Goal: Contribute content

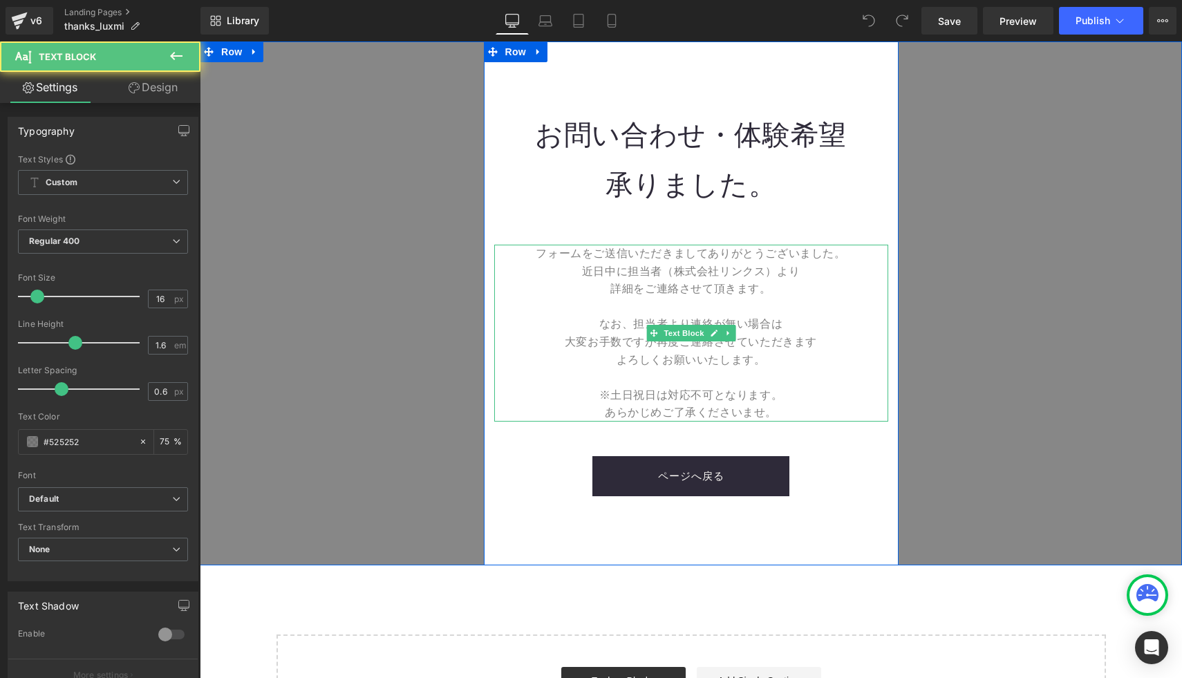
click at [649, 279] on p "近日中に担当者（株式会社リンクス）より" at bounding box center [691, 272] width 394 height 18
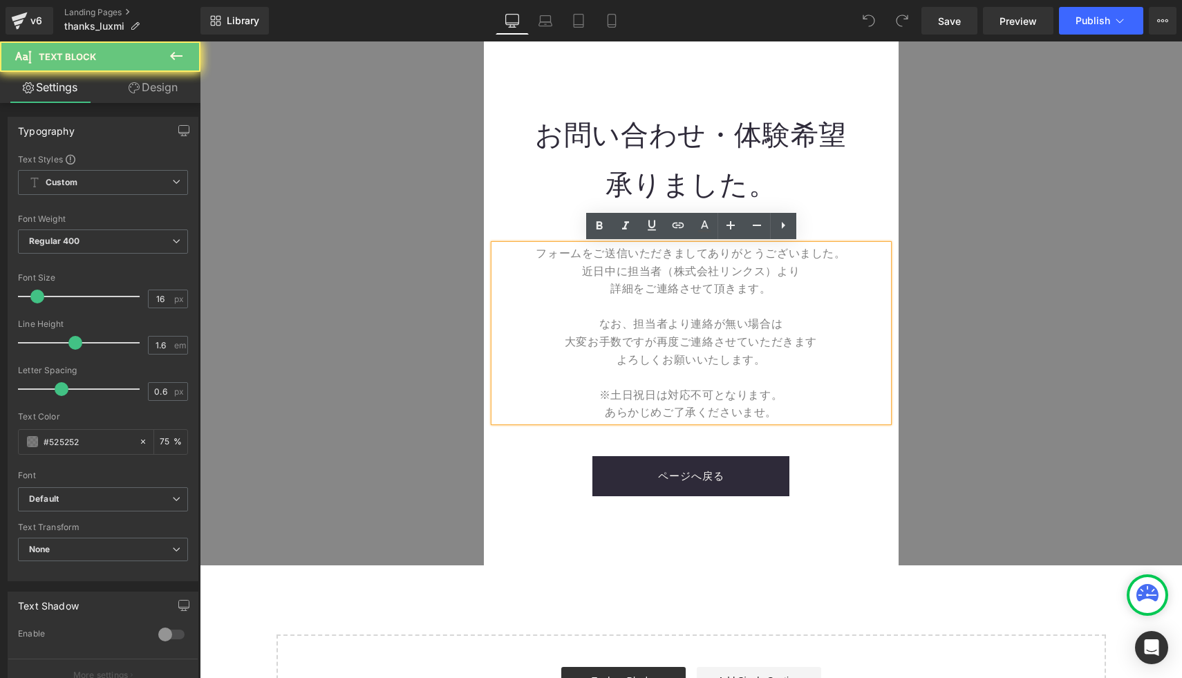
click at [710, 272] on font "近日中に担当者（株式会社リンクス）より" at bounding box center [691, 271] width 218 height 12
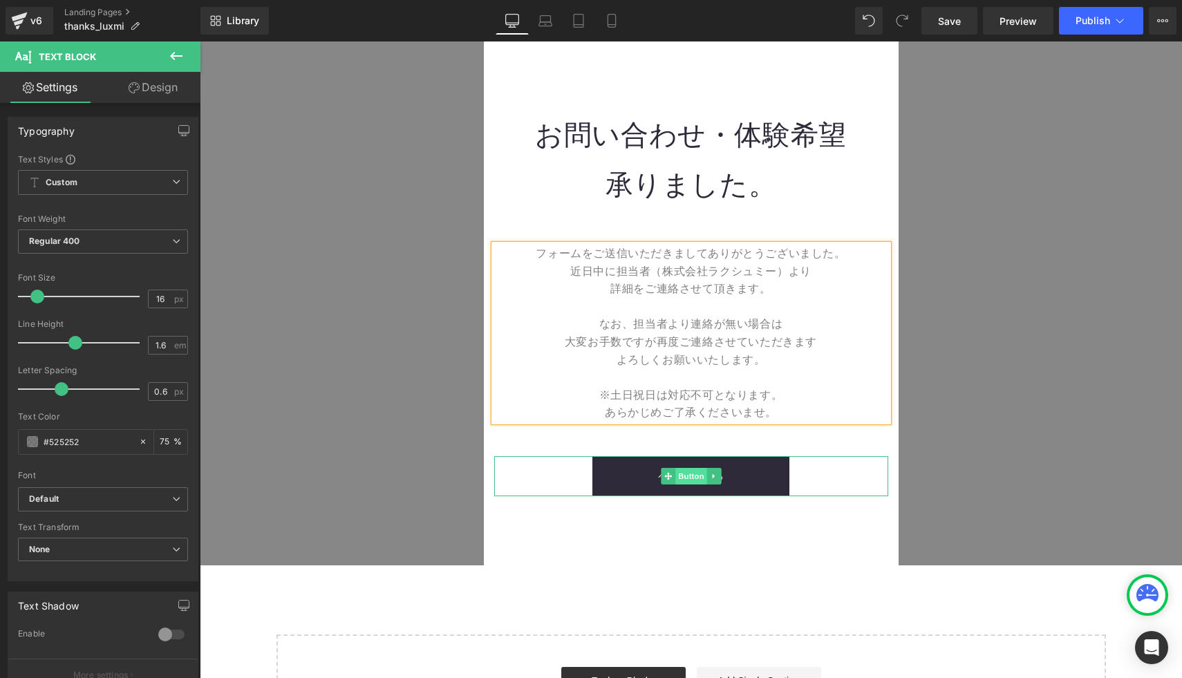
click at [693, 470] on span "Button" at bounding box center [691, 476] width 32 height 17
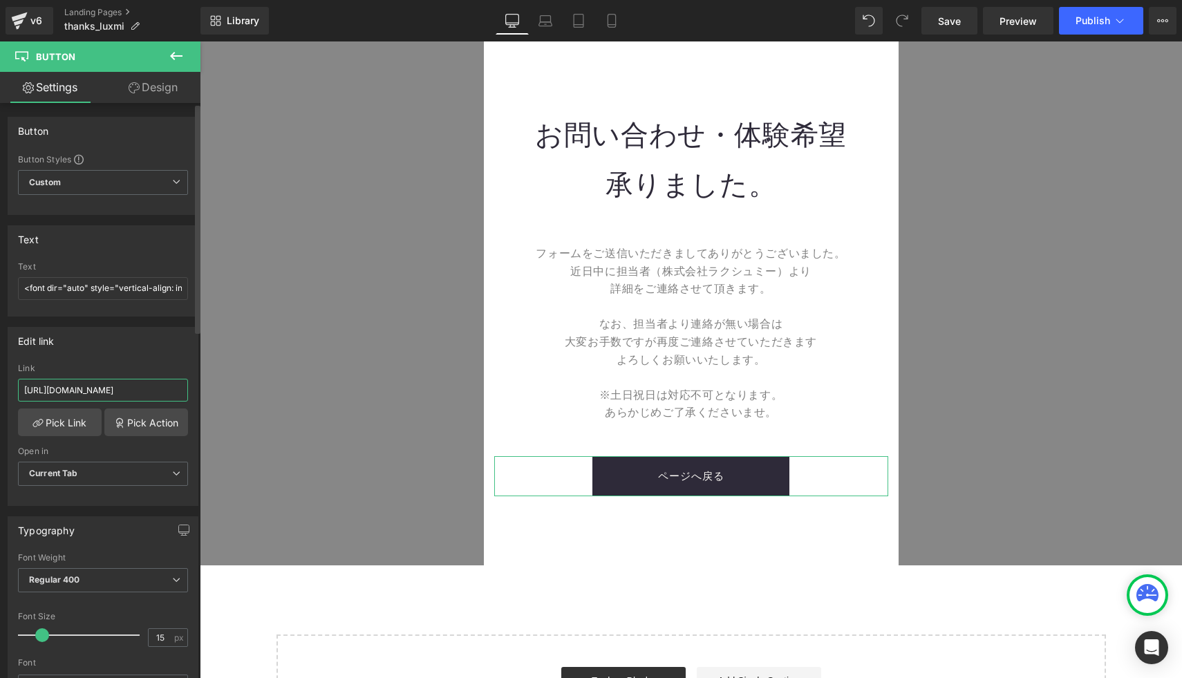
click at [131, 393] on input "[URL][DOMAIN_NAME]" at bounding box center [103, 390] width 170 height 23
click at [142, 383] on input "[URL][DOMAIN_NAME]" at bounding box center [103, 390] width 170 height 23
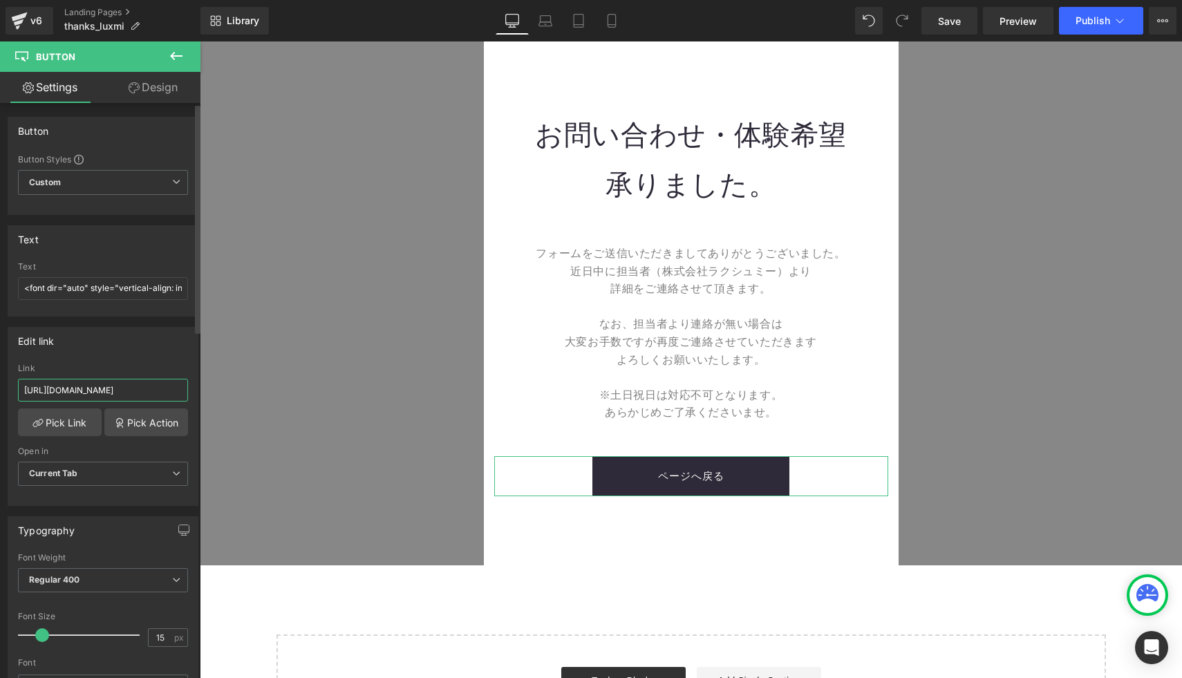
click at [130, 388] on input "[URL][DOMAIN_NAME]" at bounding box center [103, 390] width 170 height 23
paste input "grace-herb_lp"
type input "[URL][DOMAIN_NAME]"
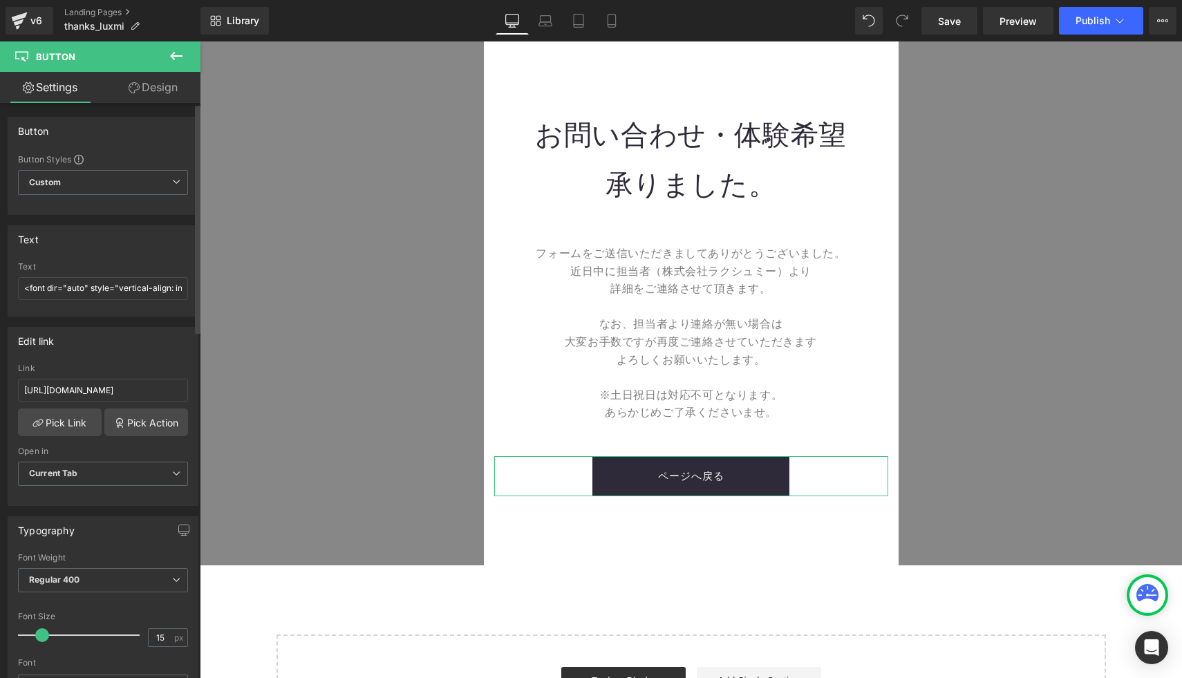
click at [124, 344] on div "Edit link" at bounding box center [102, 341] width 189 height 26
click at [122, 389] on input "[URL][DOMAIN_NAME]" at bounding box center [103, 390] width 170 height 23
click at [125, 375] on div "Link [URL][DOMAIN_NAME]" at bounding box center [103, 386] width 170 height 45
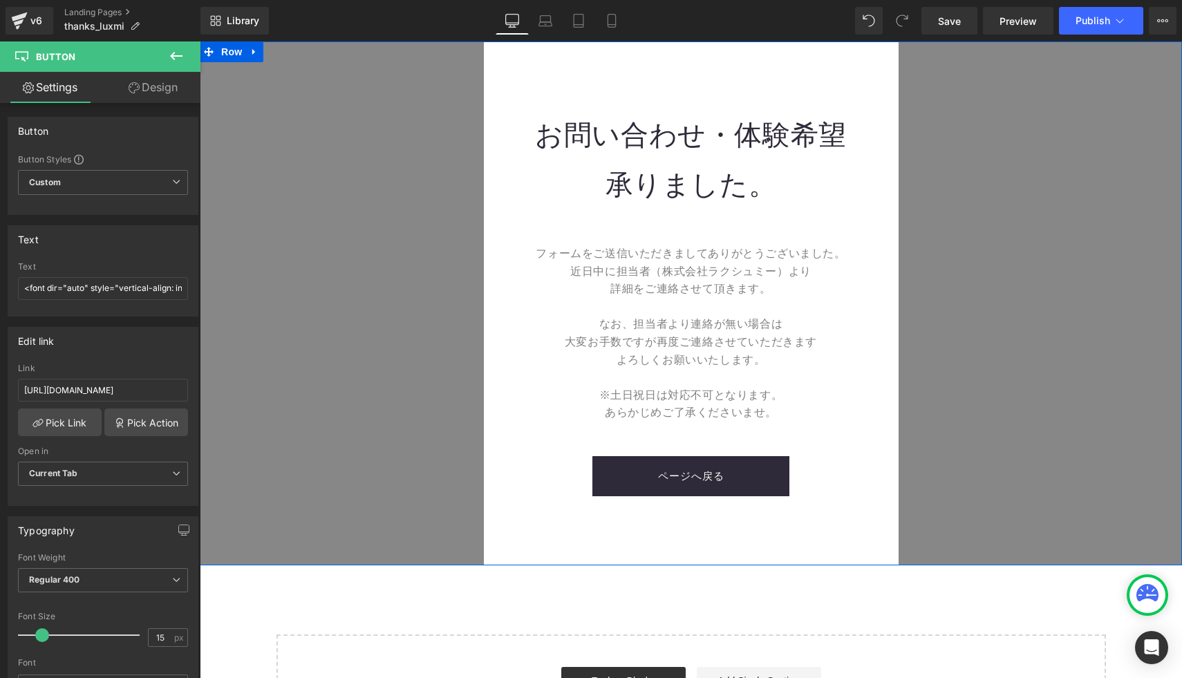
click at [391, 352] on div "お問い合わせ・体験希望 承りました。 Heading フォームをご送信いただきましてありがとうございました。 近日中に担当者（株式会社ラクシュミー）より 詳細…" at bounding box center [691, 303] width 982 height 524
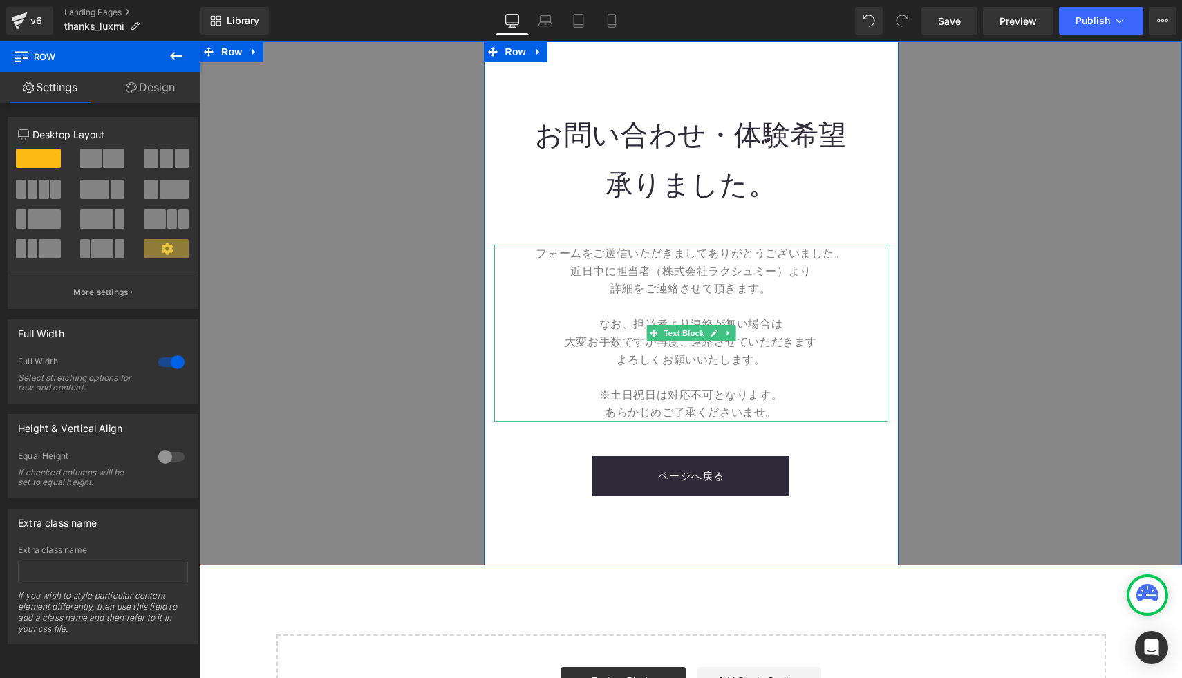
click at [570, 346] on font "大変お手数ですが再度ご連絡させていただきます" at bounding box center [691, 342] width 252 height 12
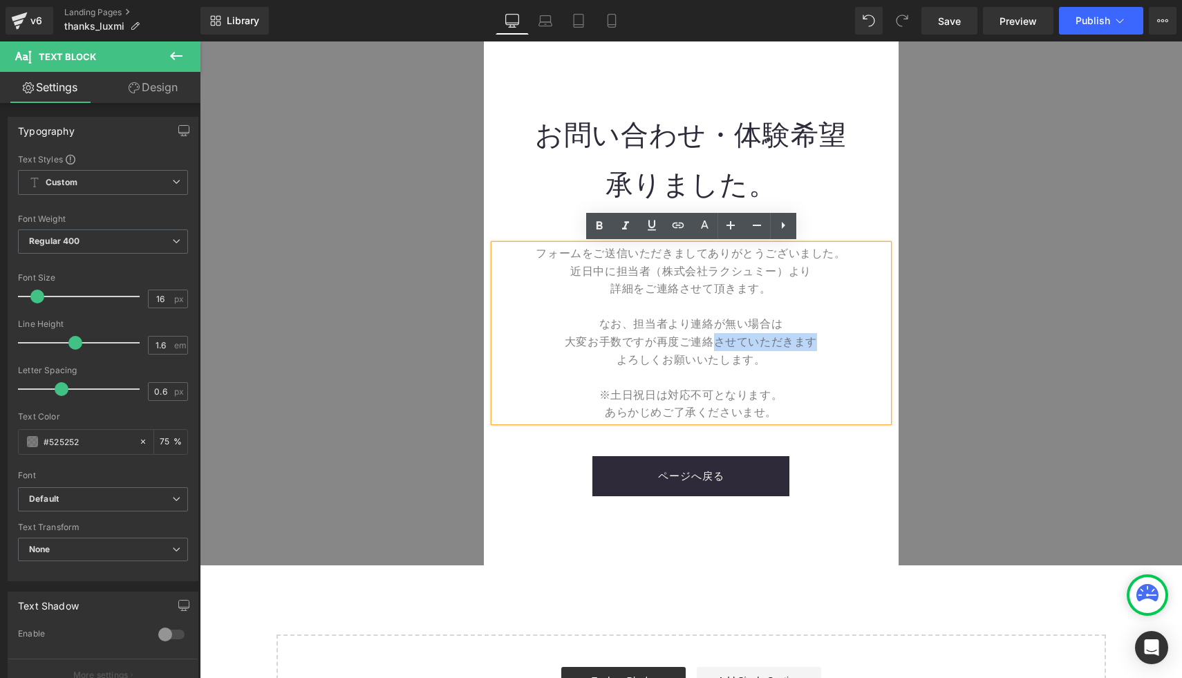
drag, startPoint x: 820, startPoint y: 344, endPoint x: 714, endPoint y: 345, distance: 105.8
click at [714, 345] on p "大変お手数ですが再度ご連絡させていただきます" at bounding box center [691, 342] width 394 height 18
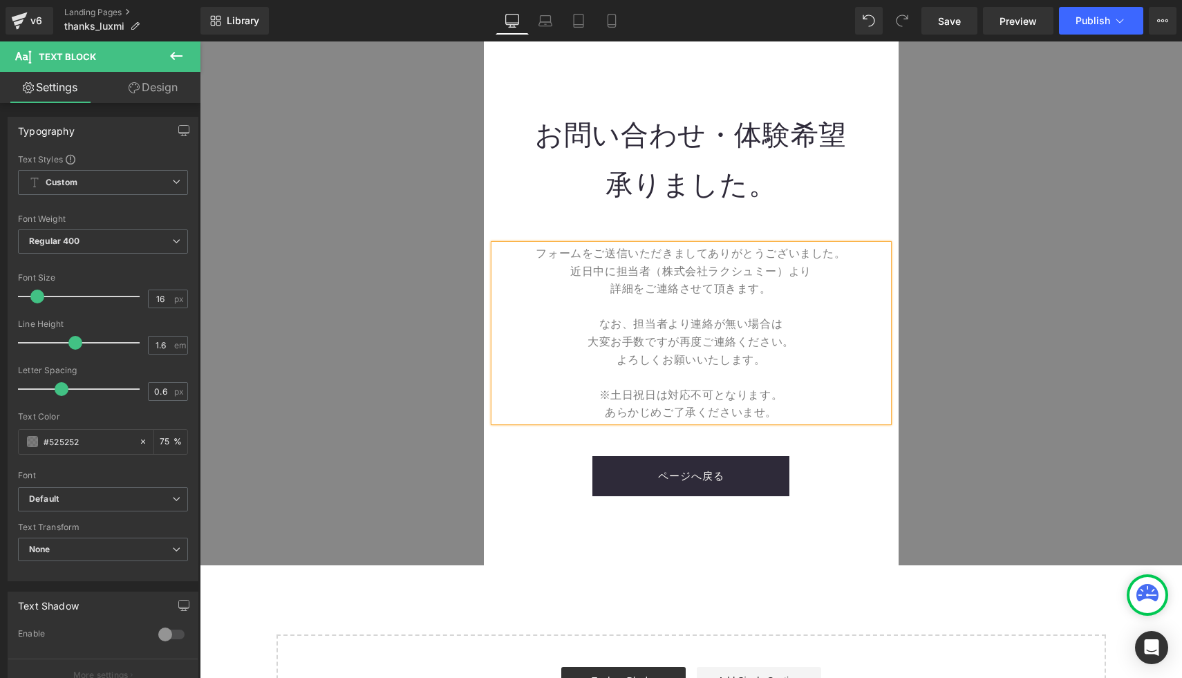
click at [538, 215] on div "お問い合わせ・体験希望 承りました。 Heading フォームをご送信いただきましてありがとうございました。 近日中に担当者（株式会社ラクシュミー）より 詳細…" at bounding box center [691, 304] width 415 height 386
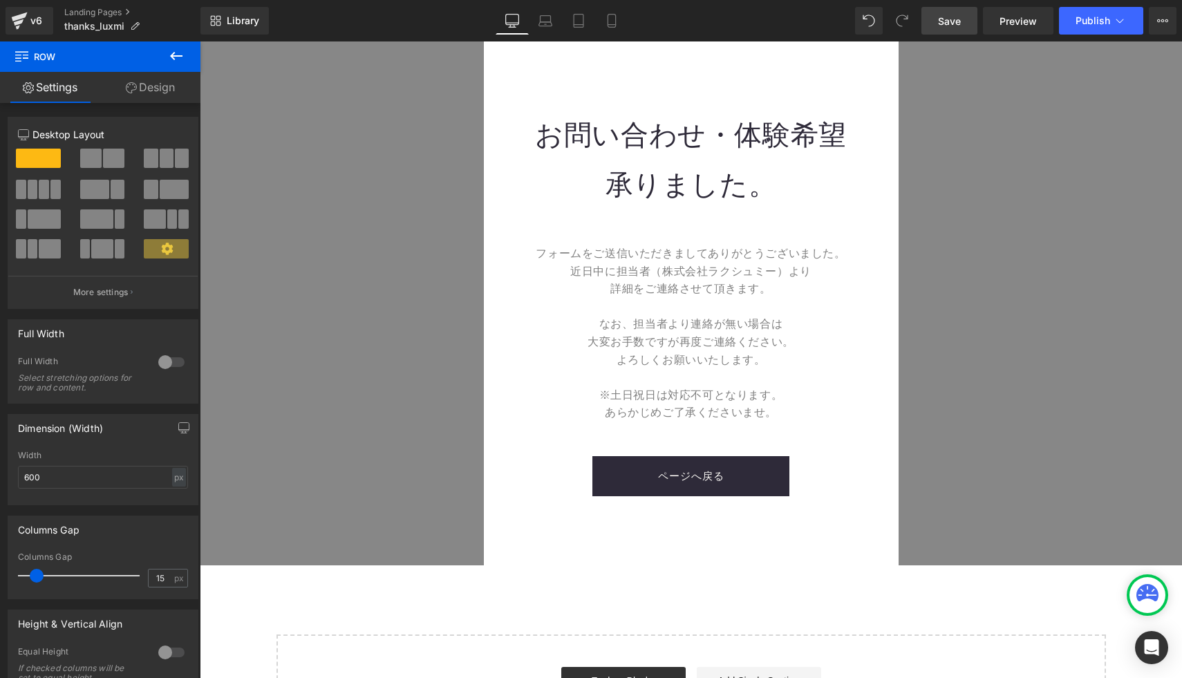
click at [950, 14] on span "Save" at bounding box center [949, 21] width 23 height 15
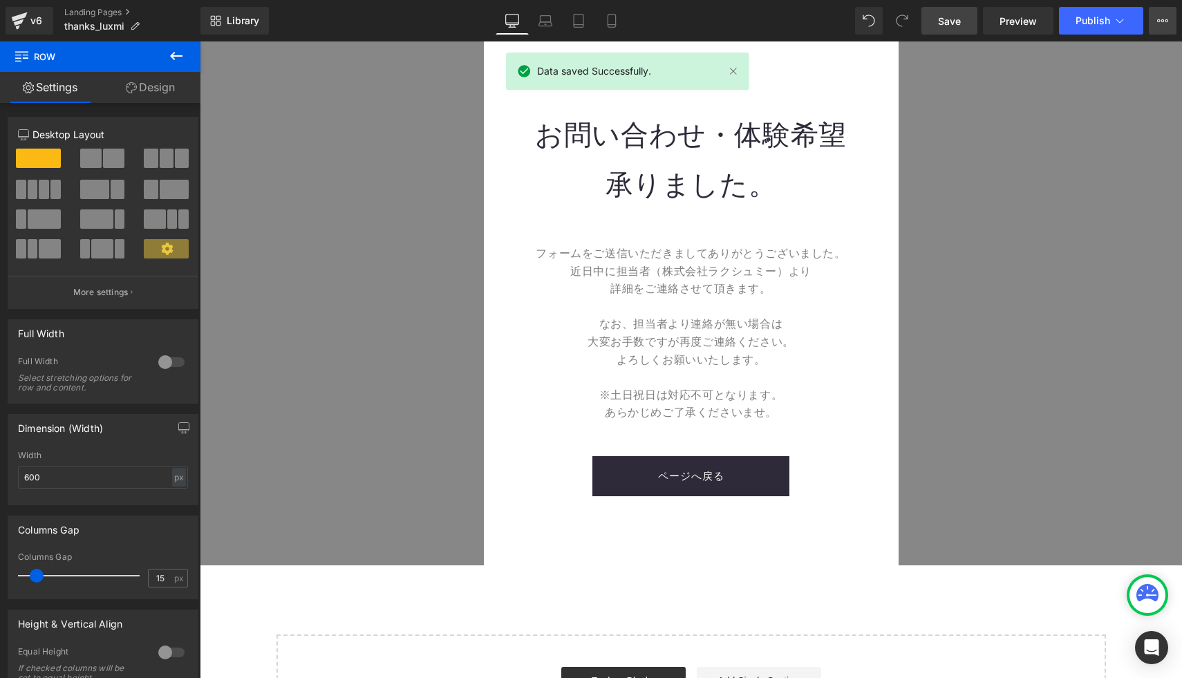
click at [1159, 19] on icon at bounding box center [1162, 20] width 11 height 11
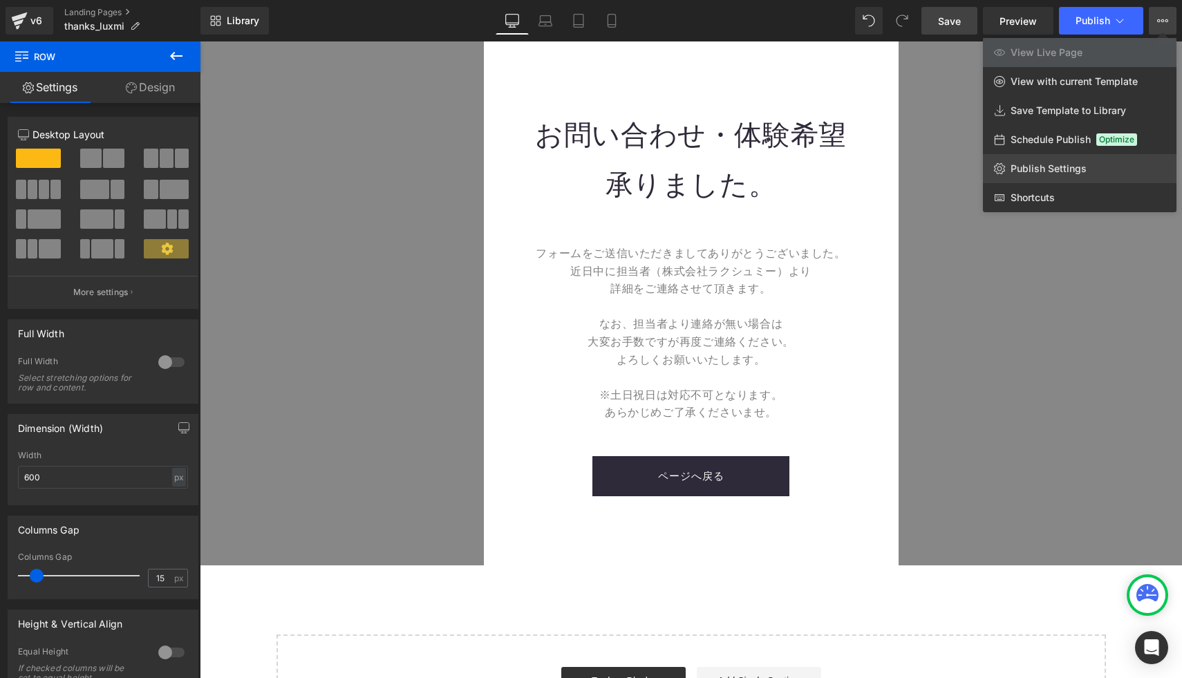
click at [1001, 168] on icon at bounding box center [999, 168] width 5 height 5
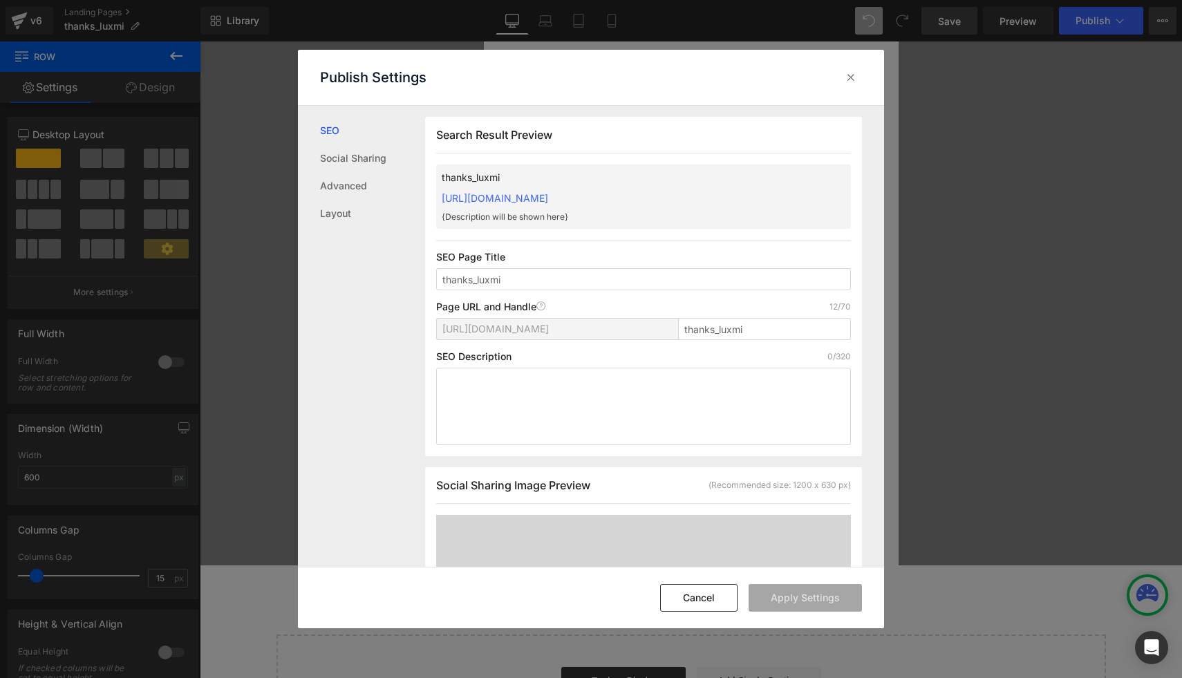
scroll to position [1, 0]
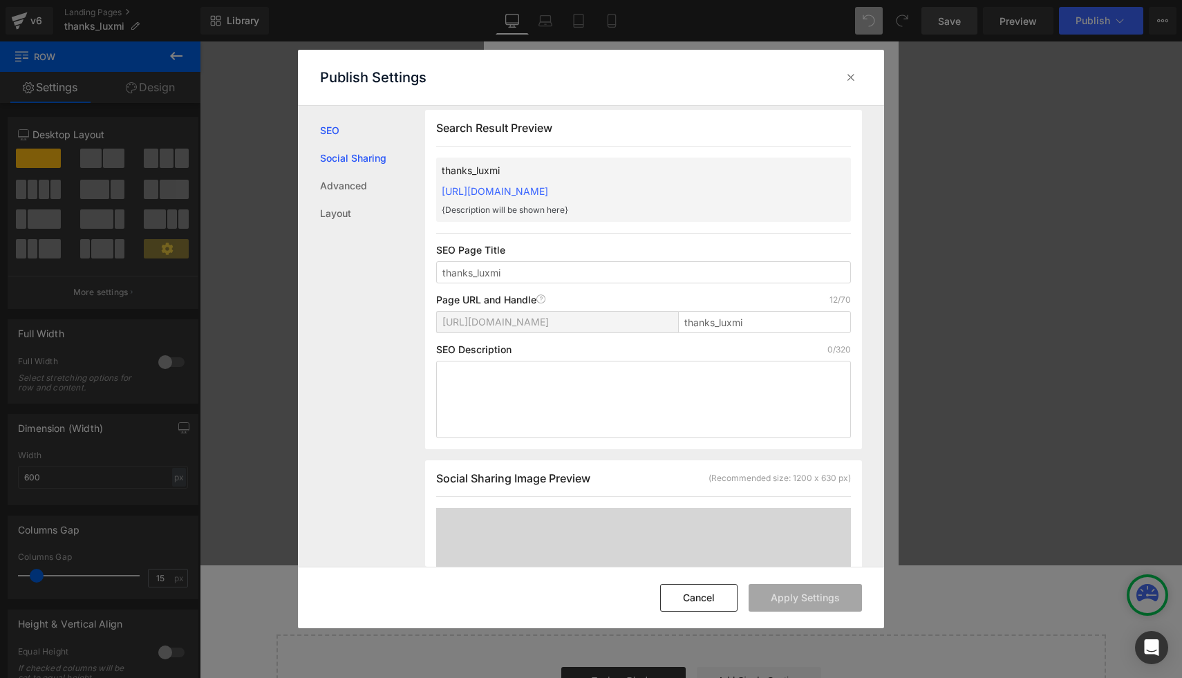
click at [354, 149] on link "Social Sharing" at bounding box center [372, 158] width 105 height 28
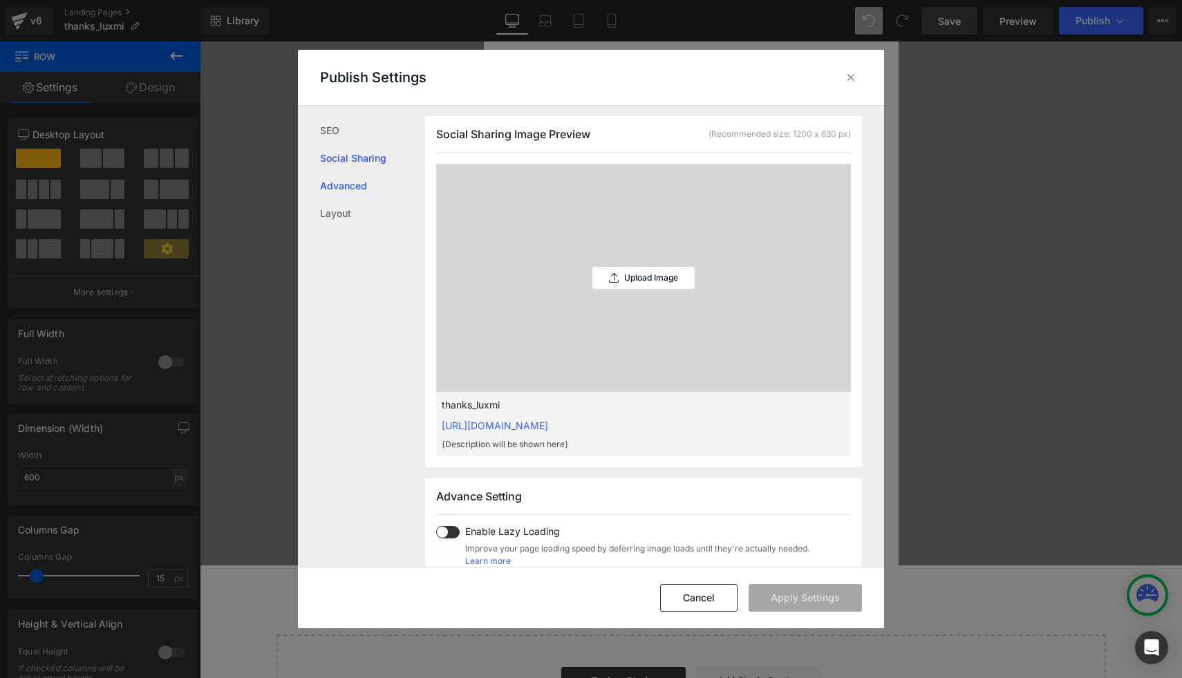
click at [348, 184] on link "Advanced" at bounding box center [372, 186] width 105 height 28
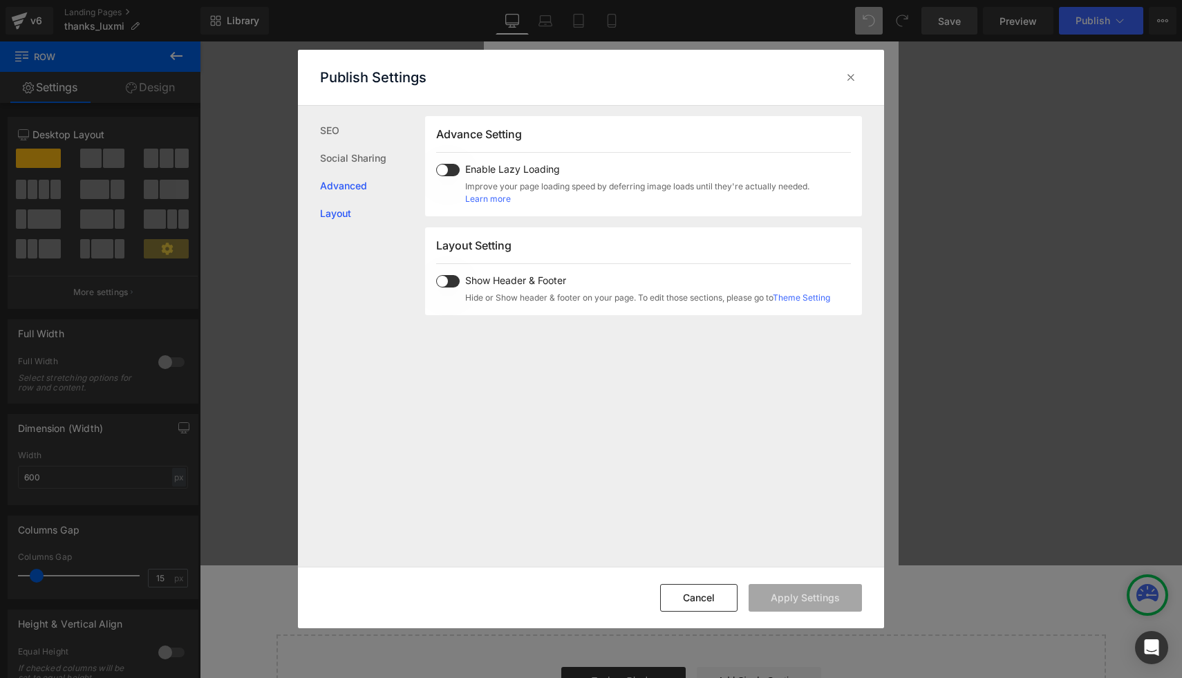
click at [344, 204] on link "Layout" at bounding box center [372, 214] width 105 height 28
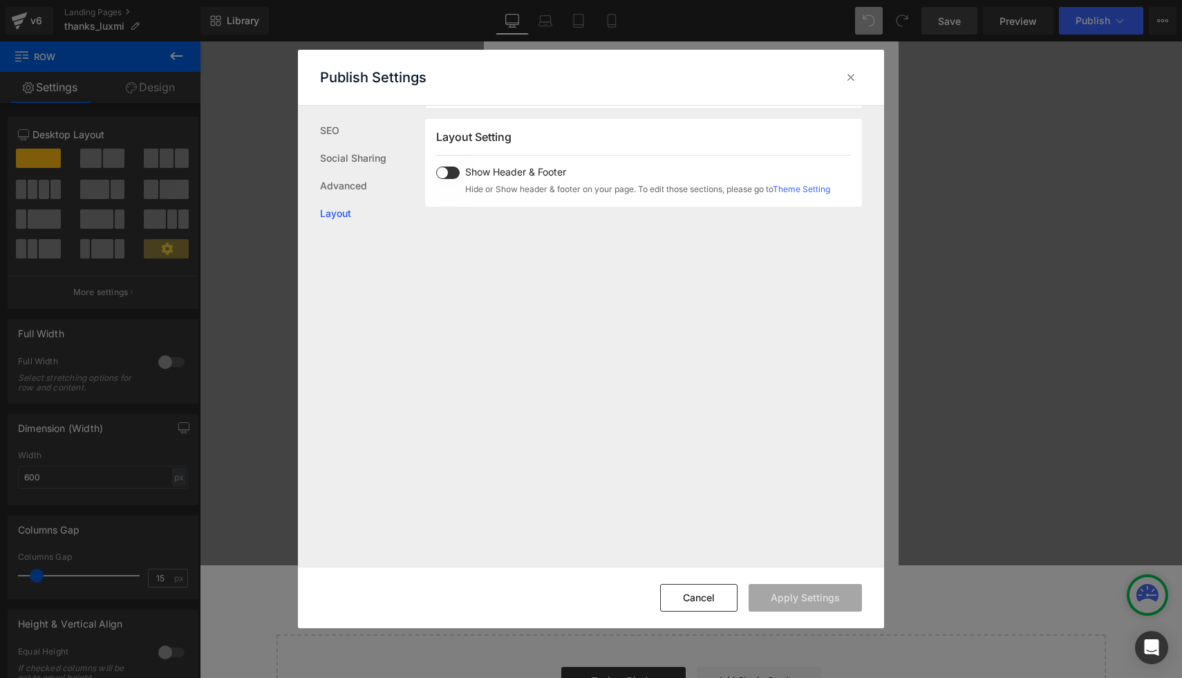
scroll to position [824, 0]
click at [849, 73] on icon at bounding box center [851, 78] width 14 height 14
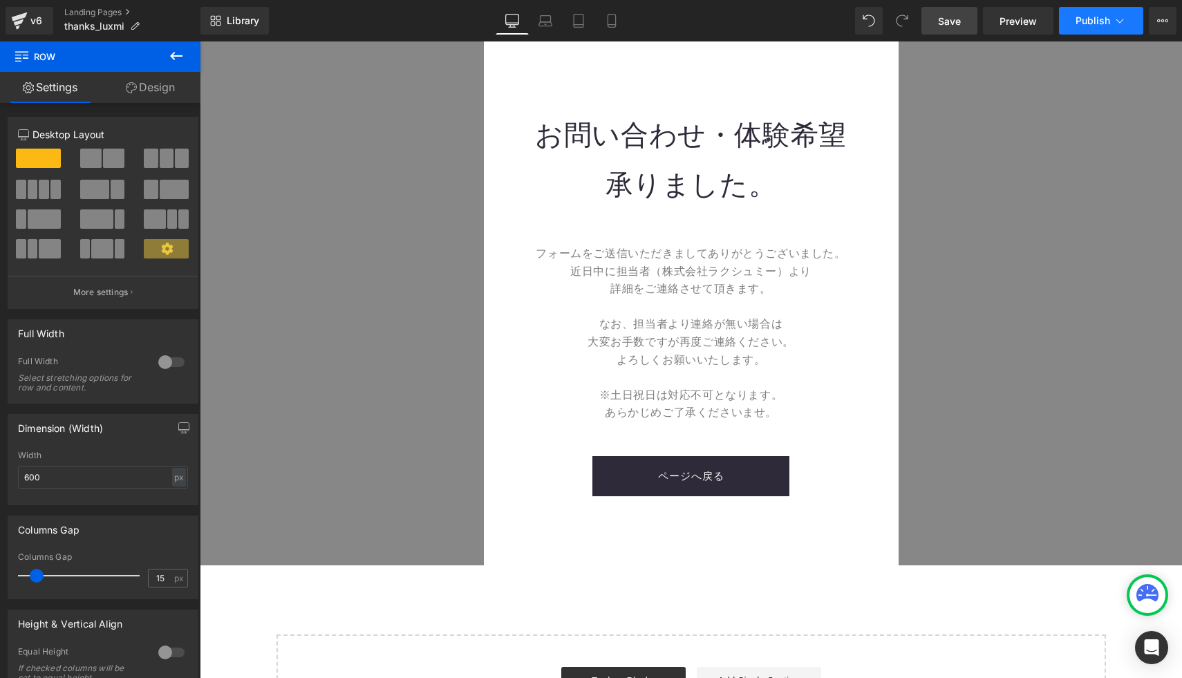
click at [1082, 22] on span "Publish" at bounding box center [1093, 20] width 35 height 11
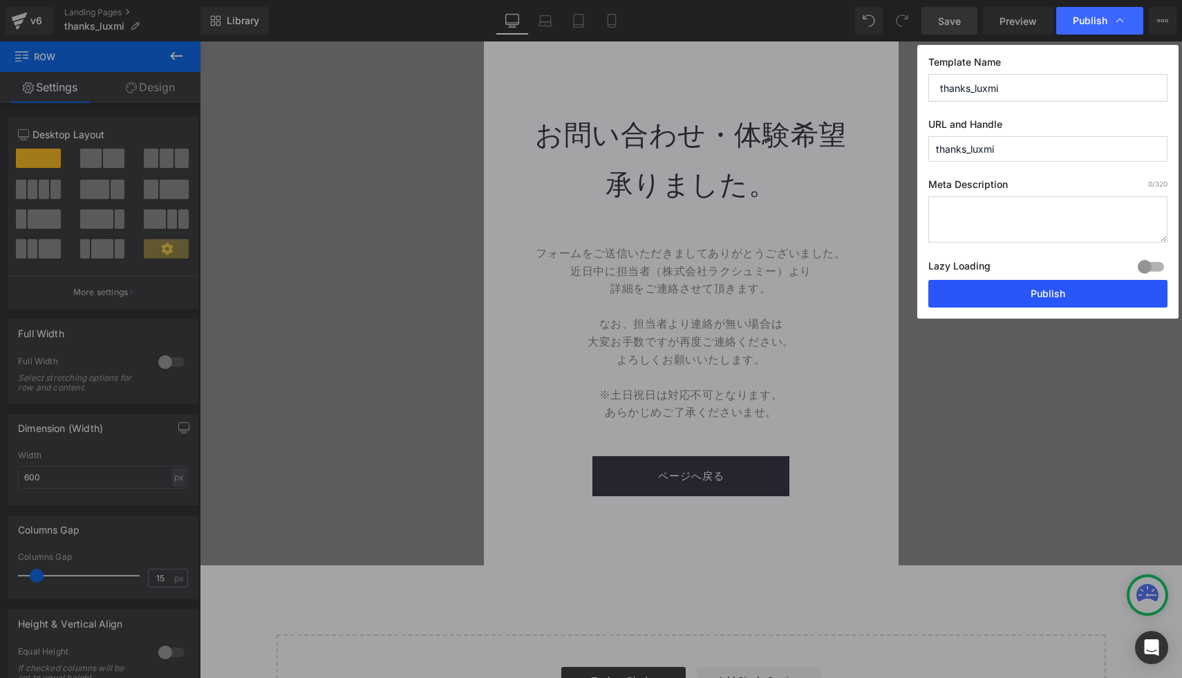
click at [1004, 287] on button "Publish" at bounding box center [1047, 294] width 239 height 28
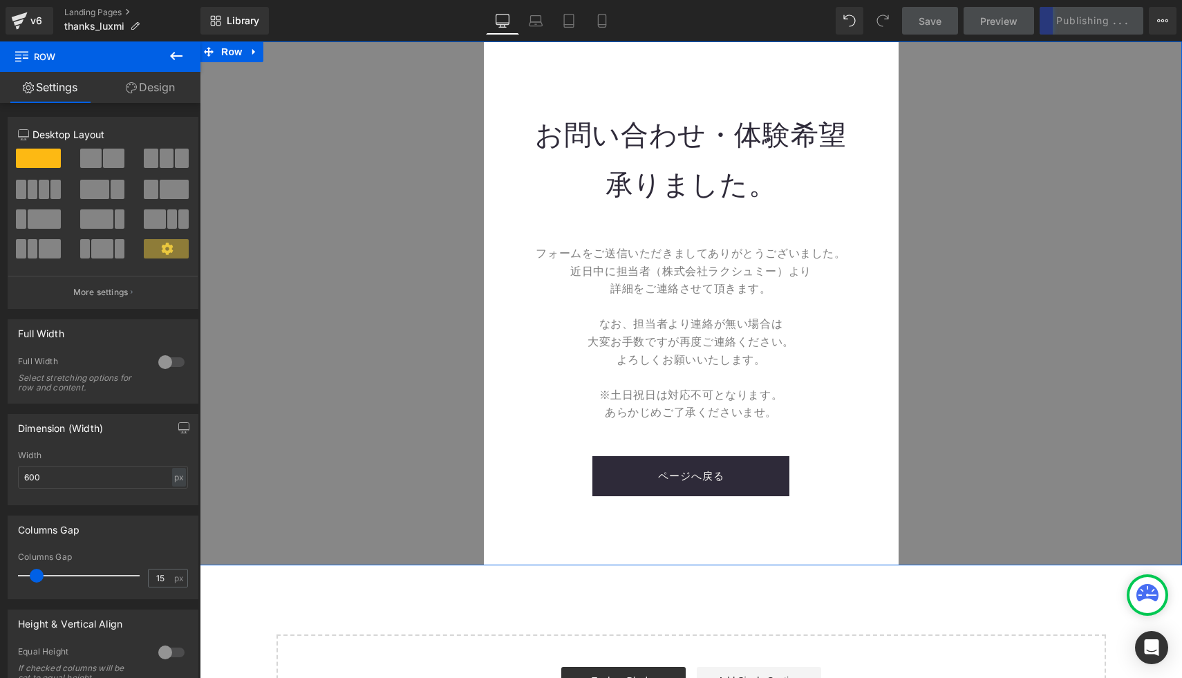
scroll to position [91, 0]
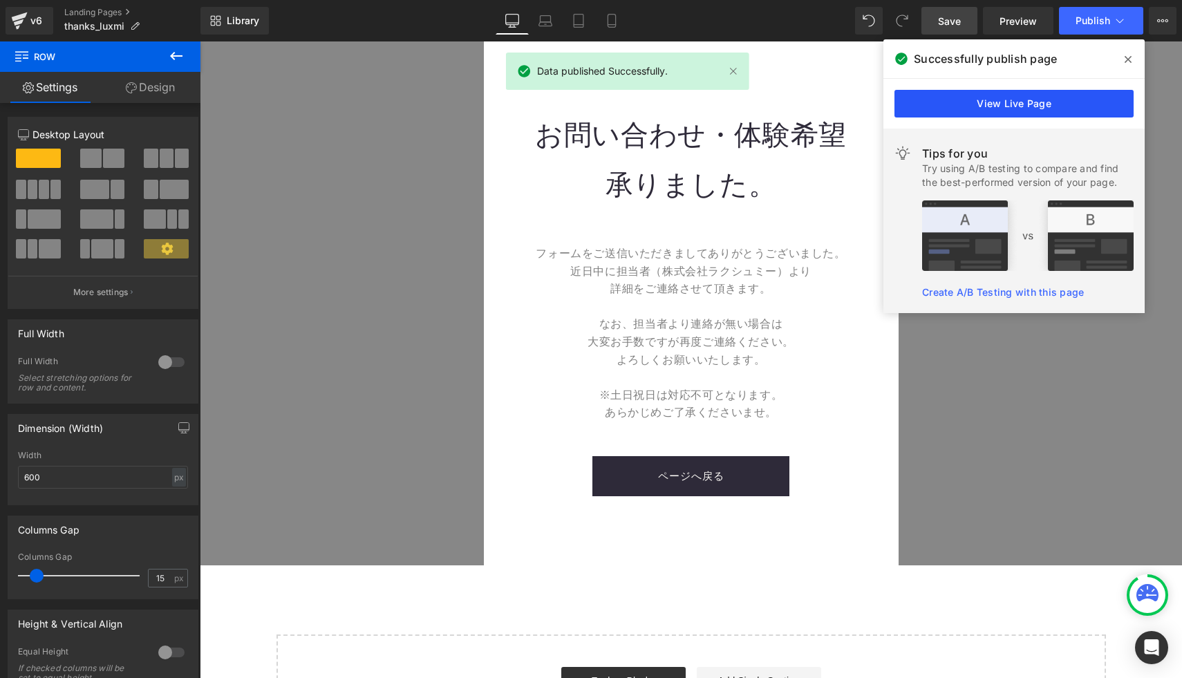
click at [939, 106] on link "View Live Page" at bounding box center [1013, 104] width 239 height 28
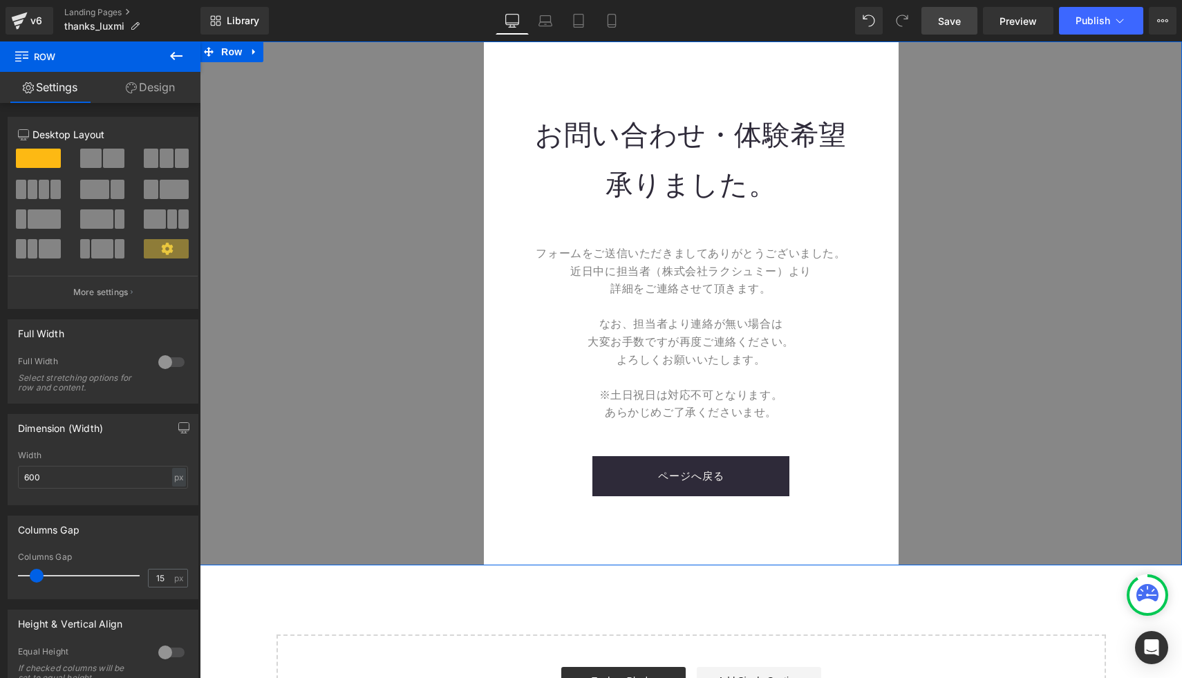
click at [354, 142] on div "お問い合わせ・体験希望 承りました。 Heading フォームをご送信いただきましてありがとうございました。 近日中に担当者（株式会社ラクシュミー）より 詳細…" at bounding box center [691, 303] width 982 height 524
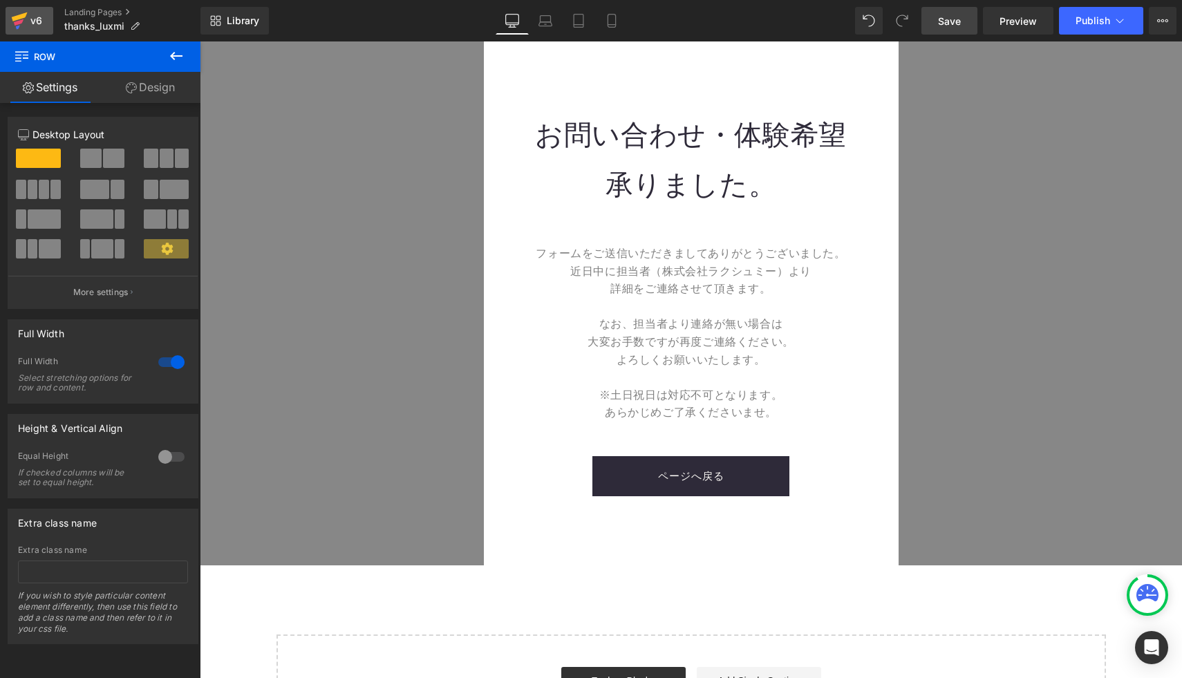
click at [22, 16] on icon at bounding box center [20, 16] width 16 height 9
